Goal: Transaction & Acquisition: Purchase product/service

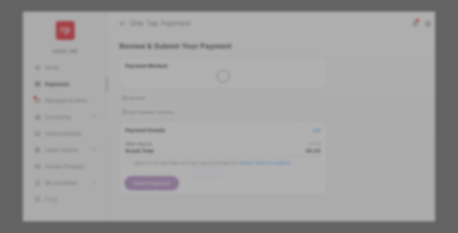
click at [217, 105] on div "Other Amount" at bounding box center [217, 110] width 106 height 11
type input "**"
click at [207, 165] on button "Save" at bounding box center [207, 173] width 33 height 16
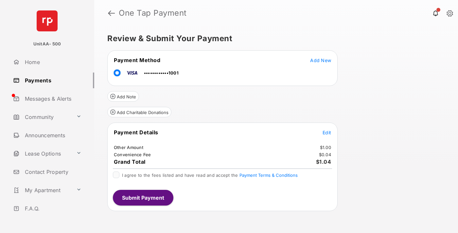
click at [327, 133] on span "Edit" at bounding box center [327, 133] width 9 height 6
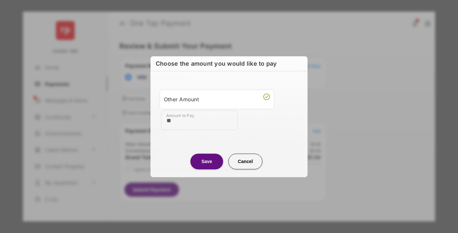
click at [207, 161] on button "Save" at bounding box center [207, 162] width 33 height 16
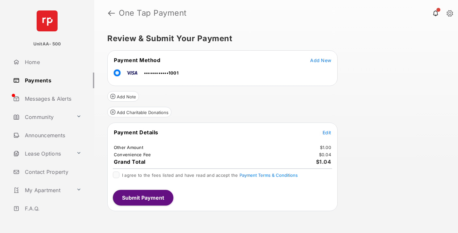
click at [143, 198] on button "Submit Payment" at bounding box center [143, 198] width 61 height 16
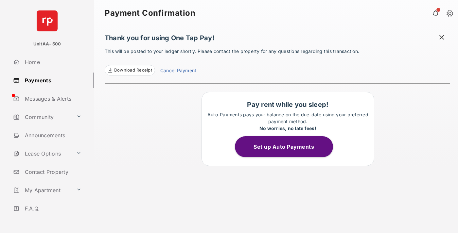
click at [51, 80] on link "Payments" at bounding box center [52, 81] width 84 height 16
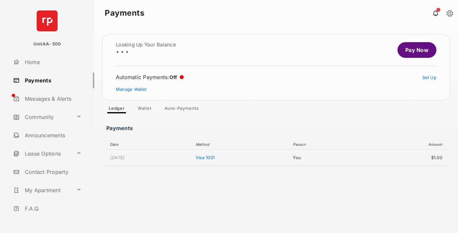
click at [414, 50] on link "Pay Now" at bounding box center [417, 50] width 39 height 16
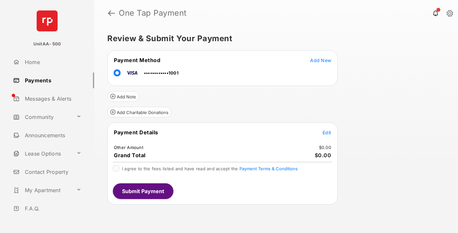
click at [327, 133] on span "Edit" at bounding box center [327, 133] width 9 height 6
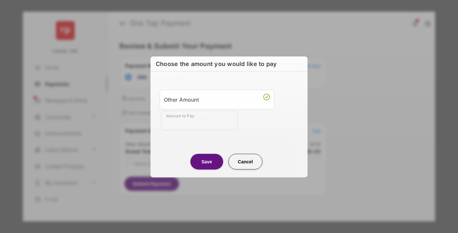
click at [217, 99] on div "Other Amount" at bounding box center [217, 99] width 106 height 11
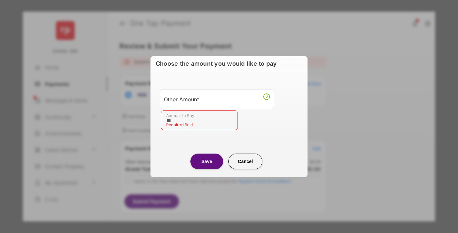
type input "**"
click at [207, 161] on button "Save" at bounding box center [207, 162] width 33 height 16
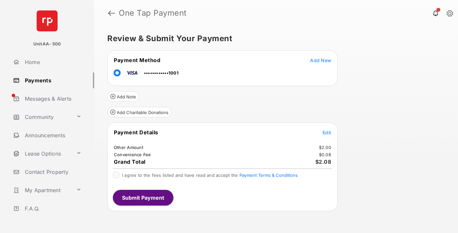
click at [143, 198] on button "Submit Payment" at bounding box center [143, 198] width 61 height 16
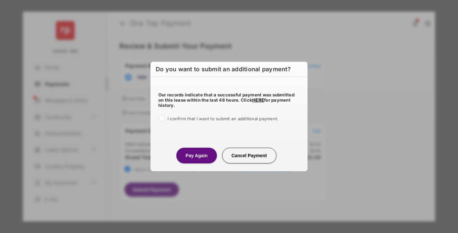
click at [196, 156] on button "Pay Again" at bounding box center [196, 156] width 40 height 16
